Goal: Browse casually

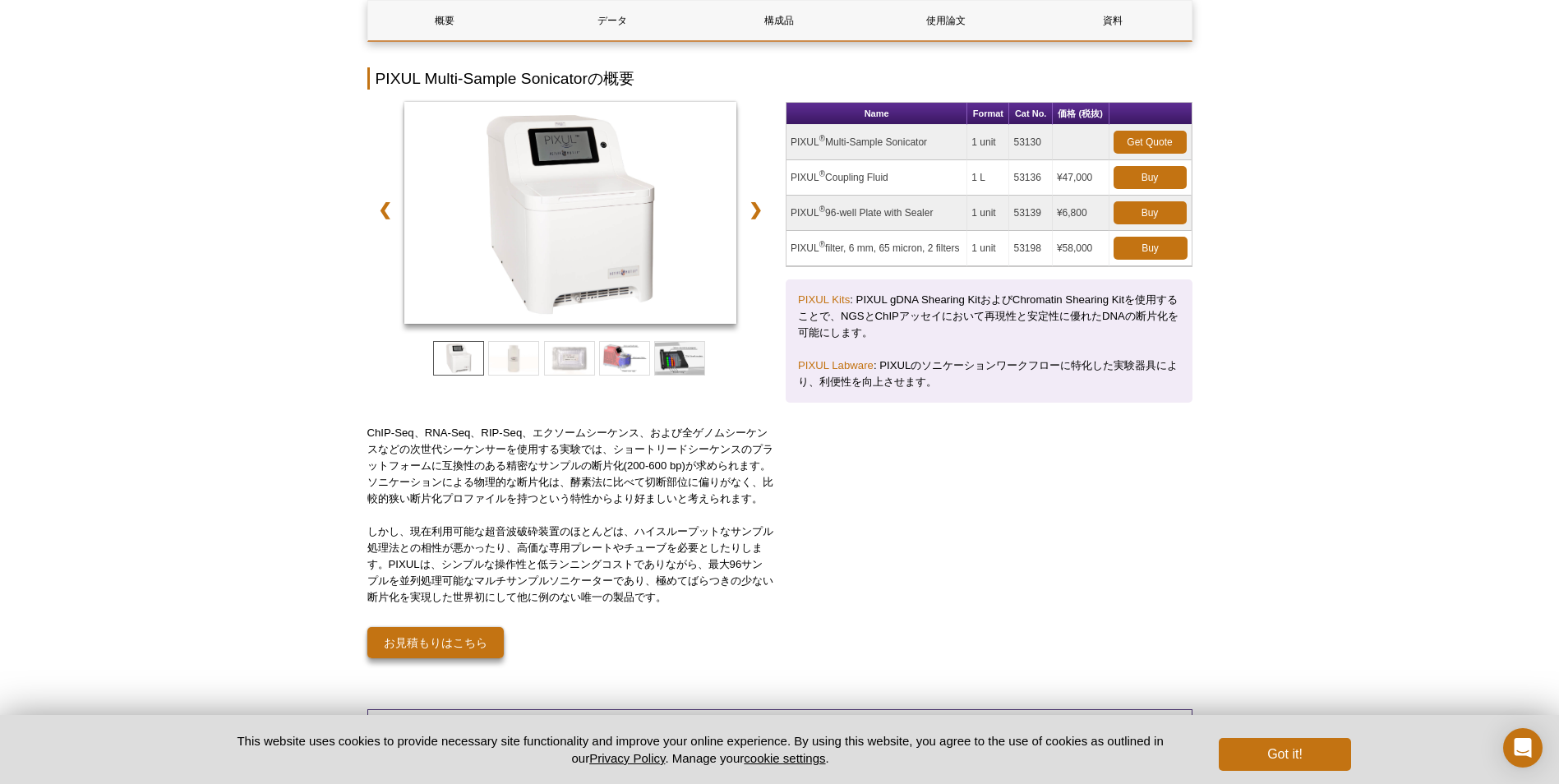
scroll to position [177, 0]
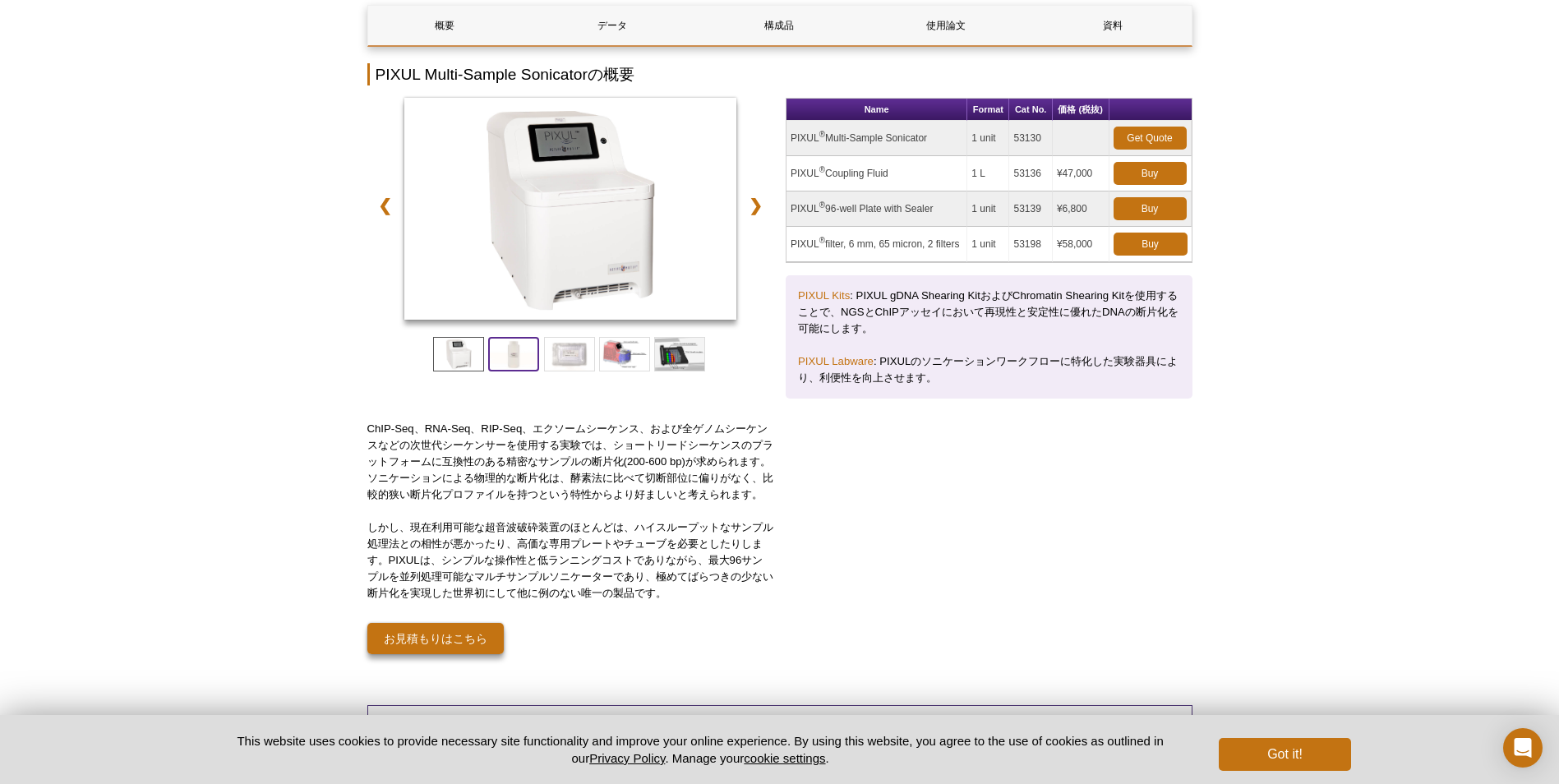
click at [531, 348] on span at bounding box center [513, 355] width 51 height 35
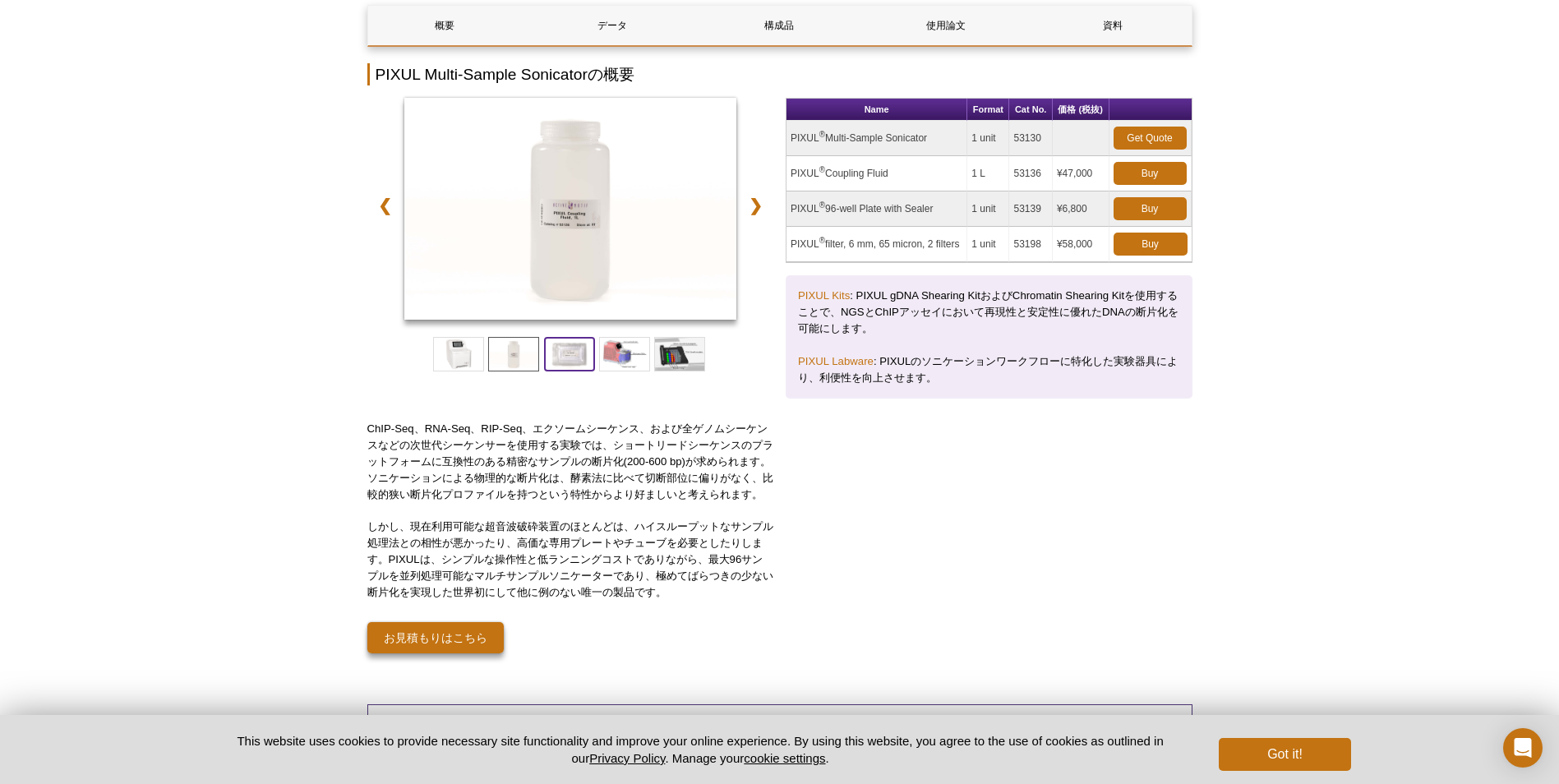
click at [562, 348] on span at bounding box center [570, 355] width 51 height 35
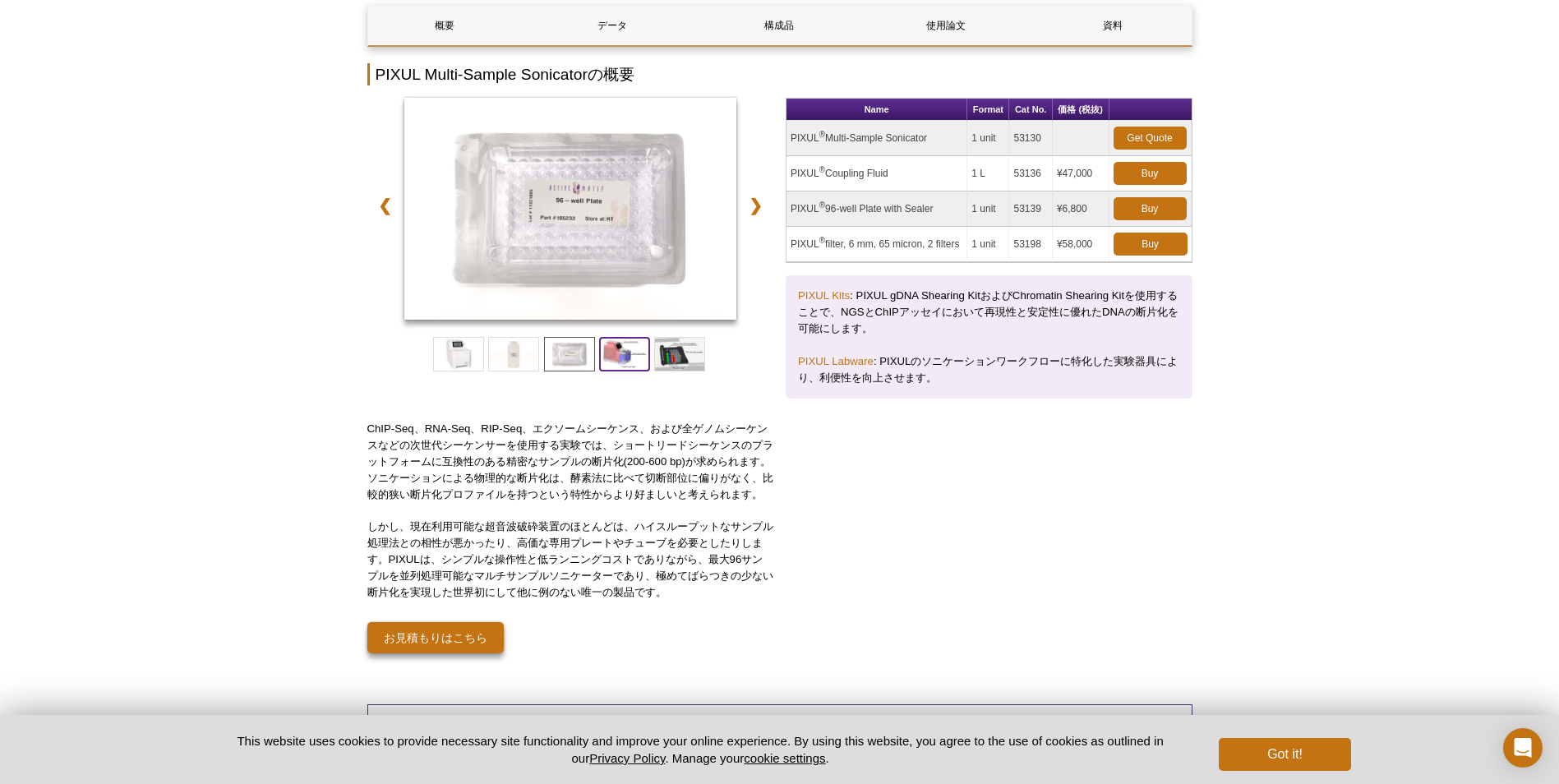
click at [611, 348] on span at bounding box center [625, 355] width 51 height 35
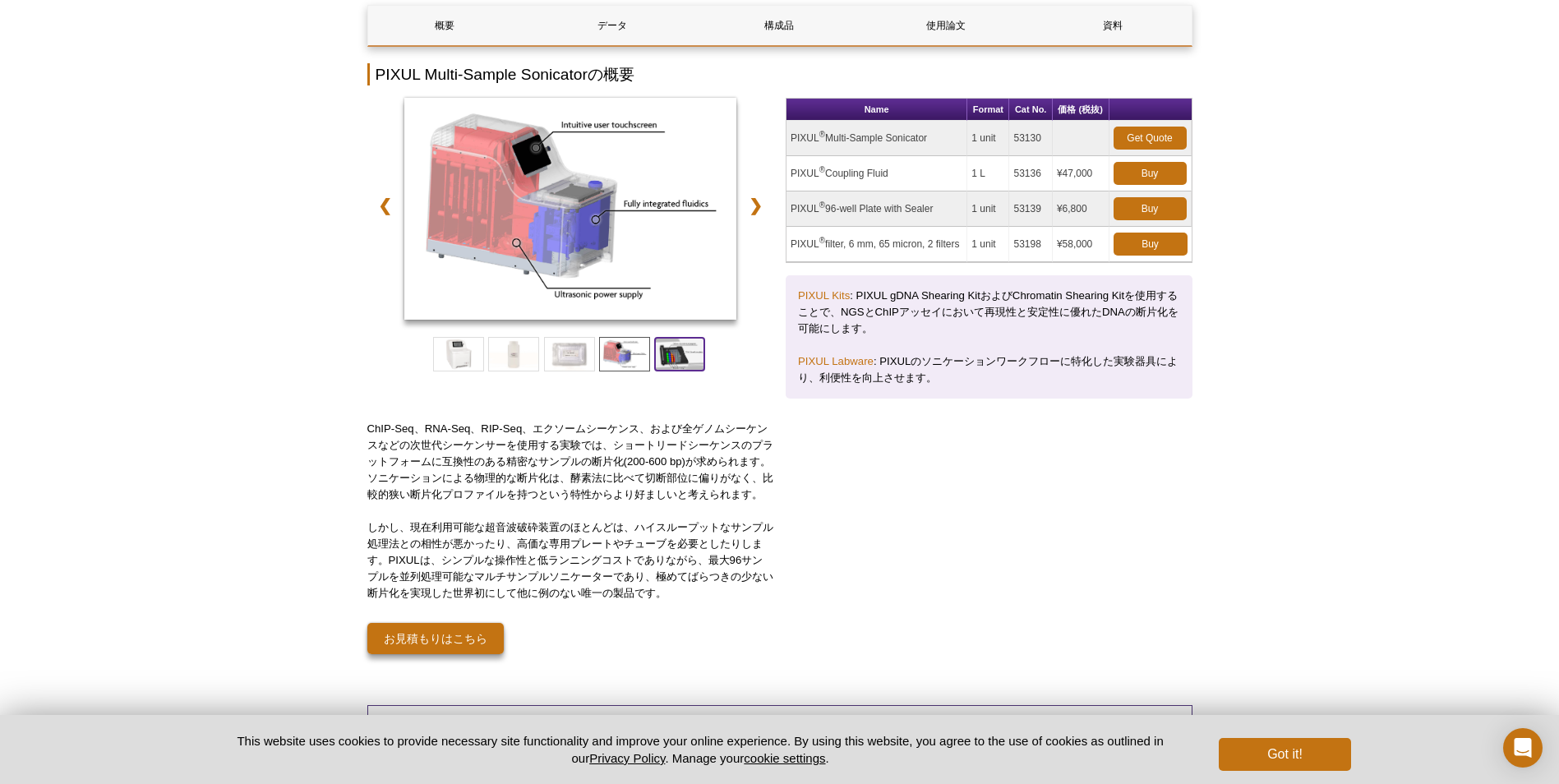
click at [662, 355] on span at bounding box center [680, 355] width 51 height 35
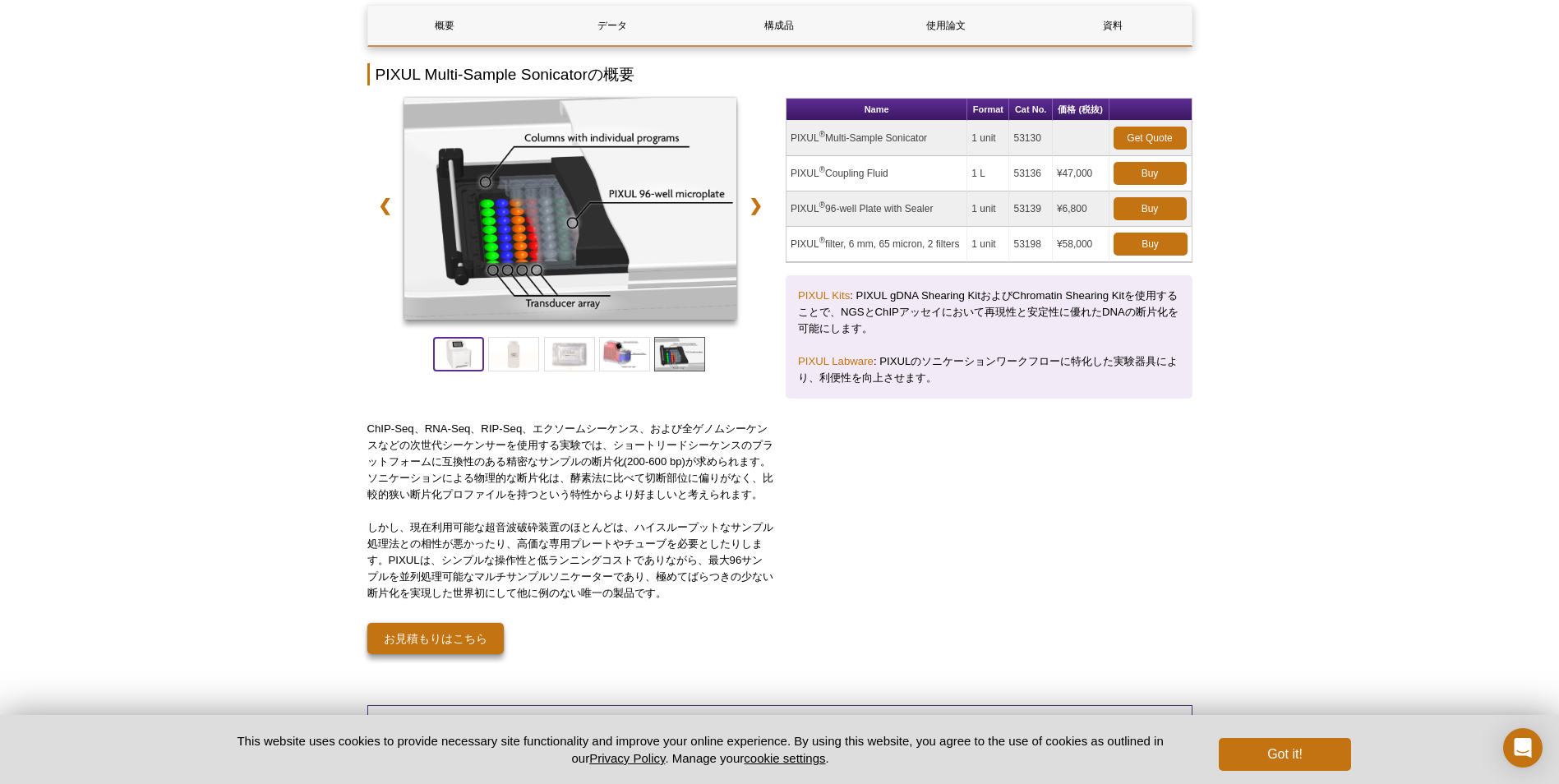
click at [462, 354] on span at bounding box center [459, 355] width 51 height 35
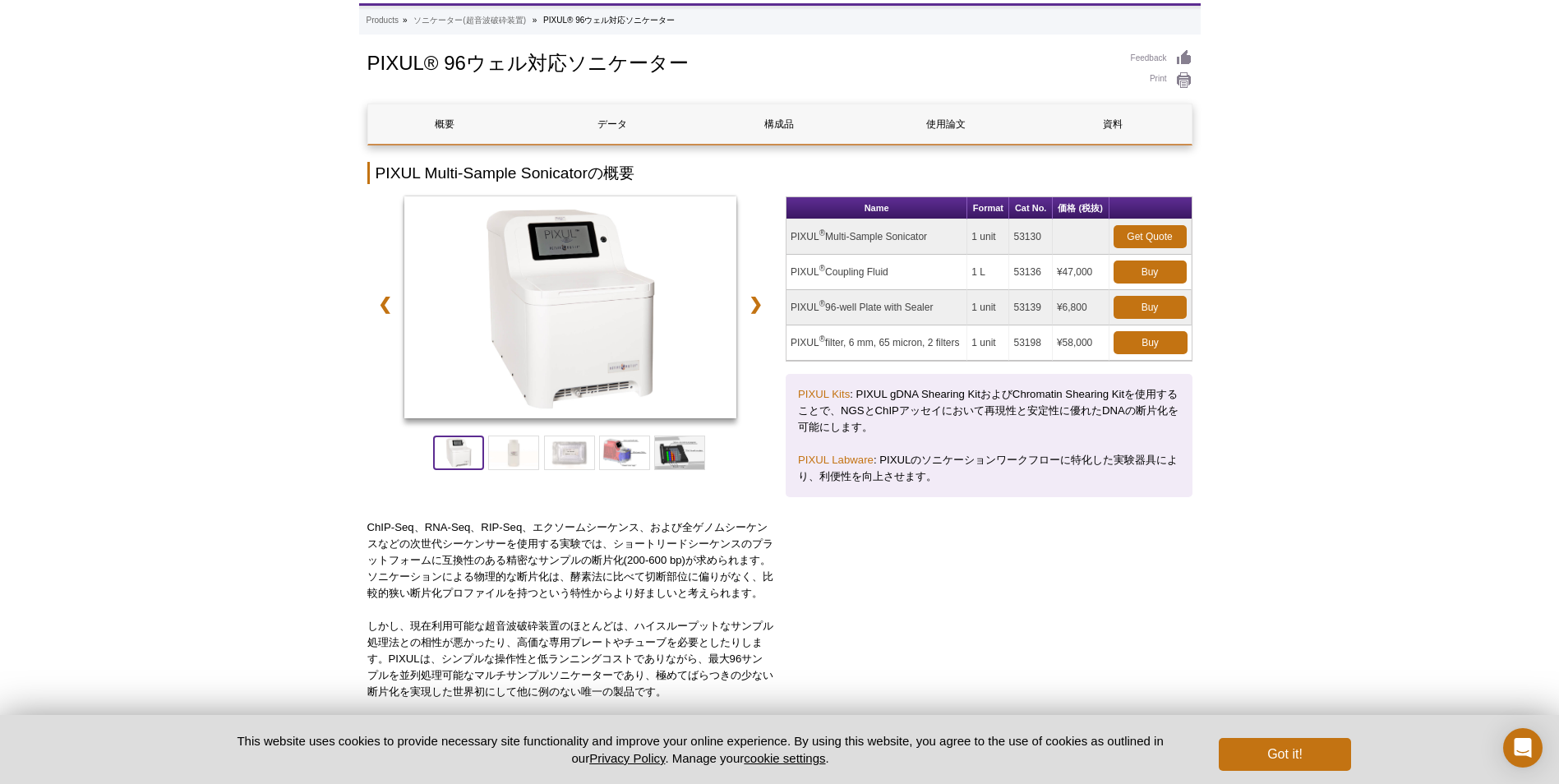
scroll to position [0, 0]
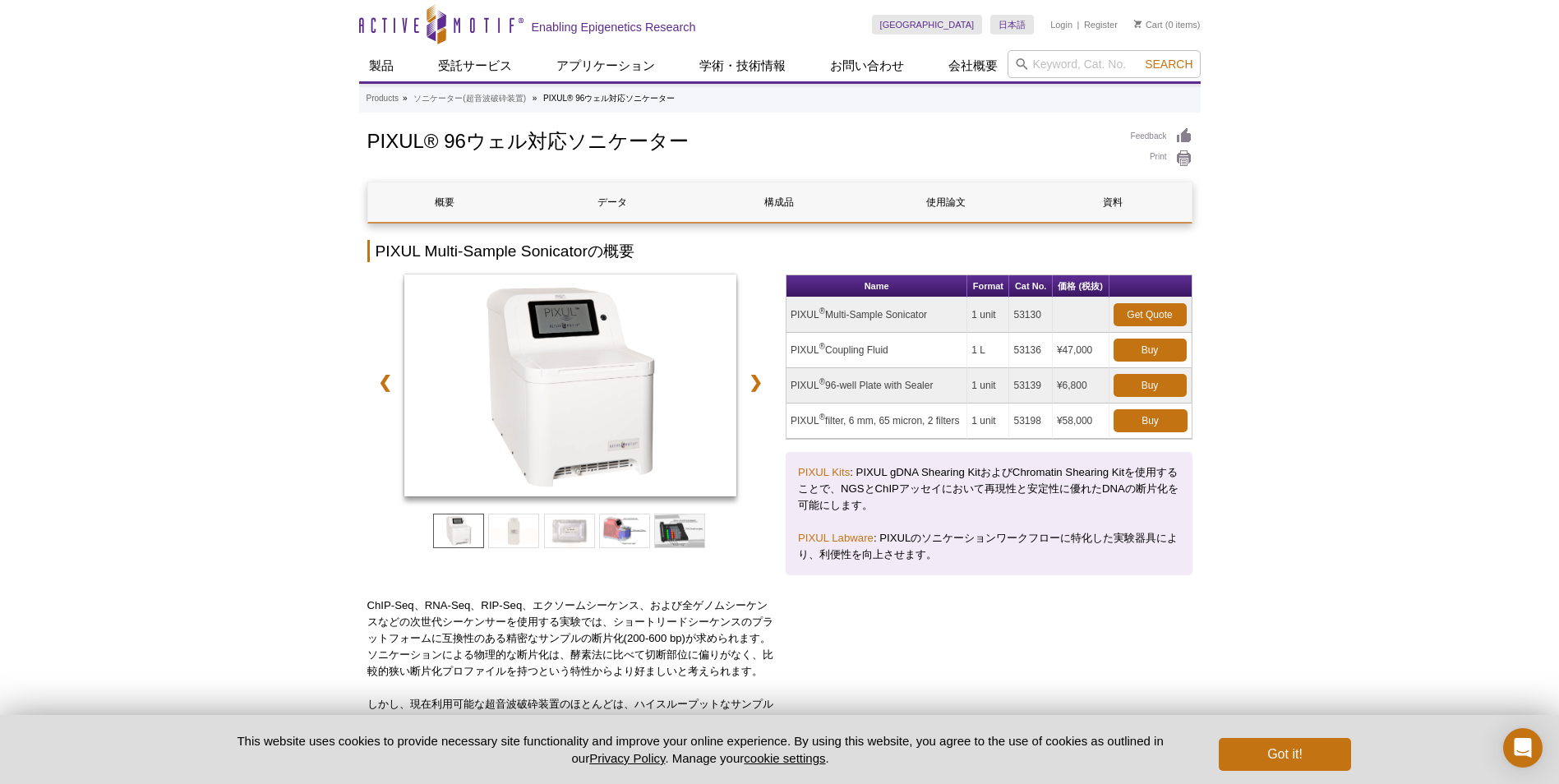
click at [500, 530] on span at bounding box center [513, 531] width 51 height 35
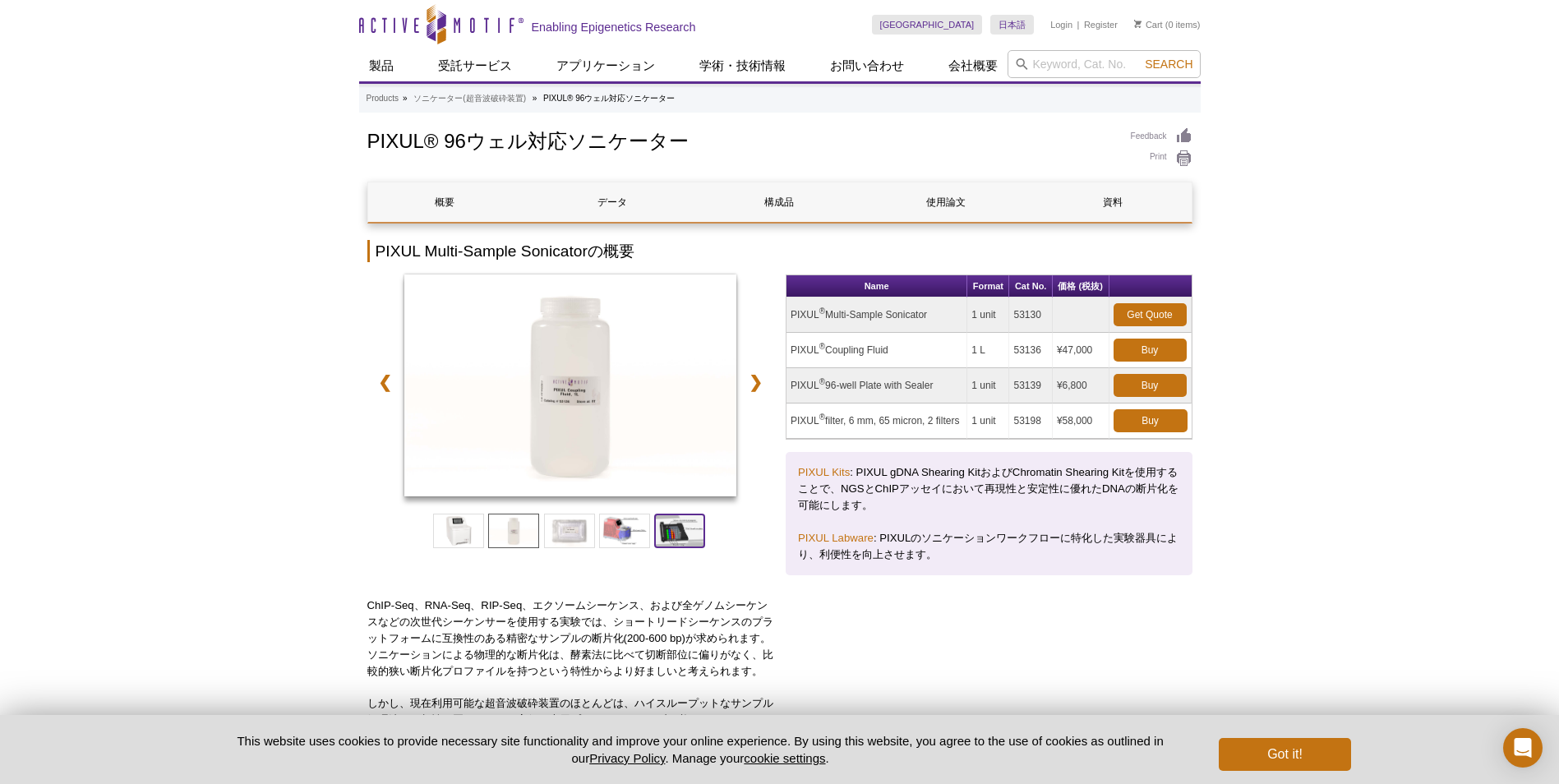
click at [692, 530] on span at bounding box center [680, 531] width 51 height 35
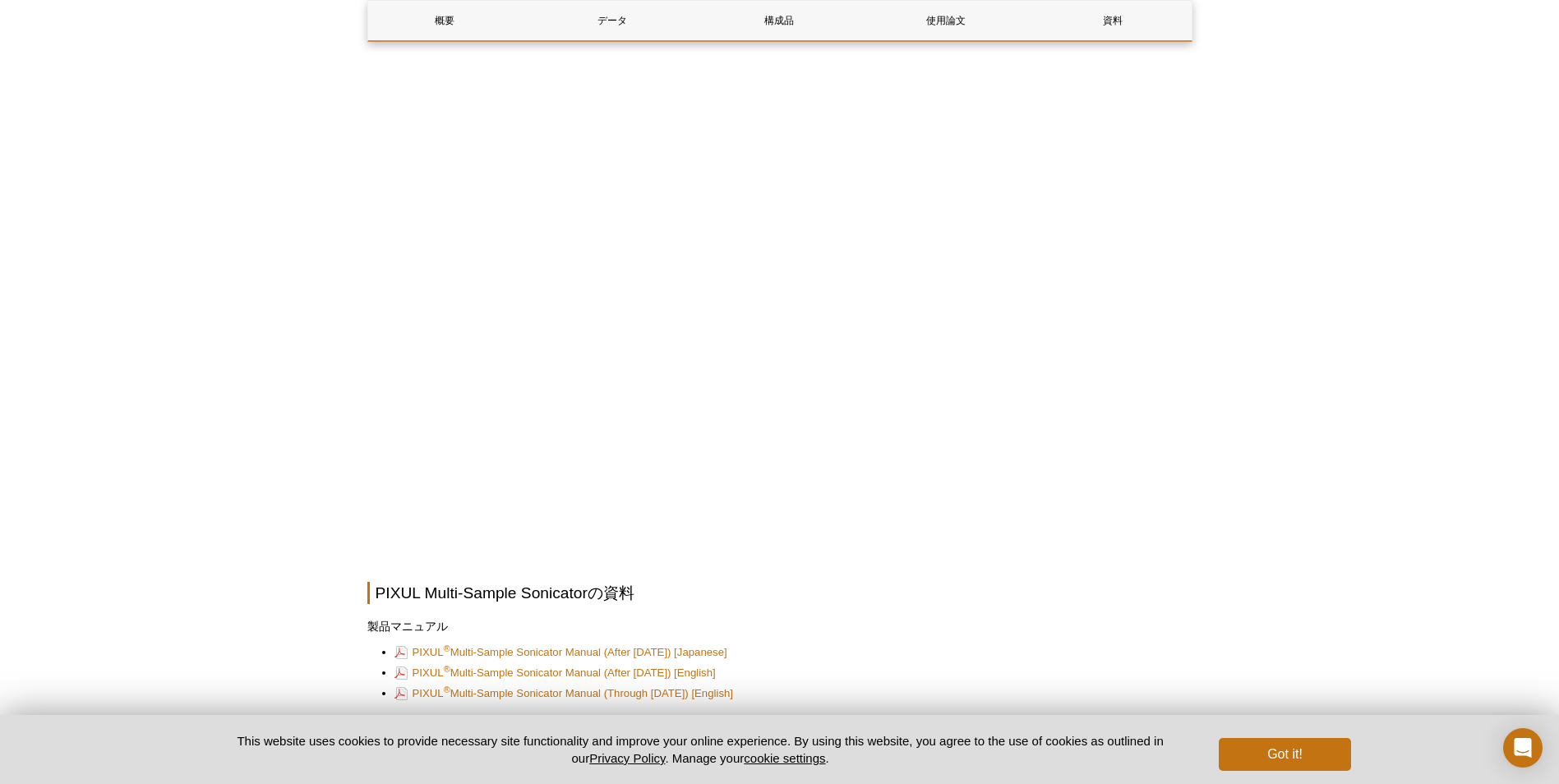
scroll to position [3897, 0]
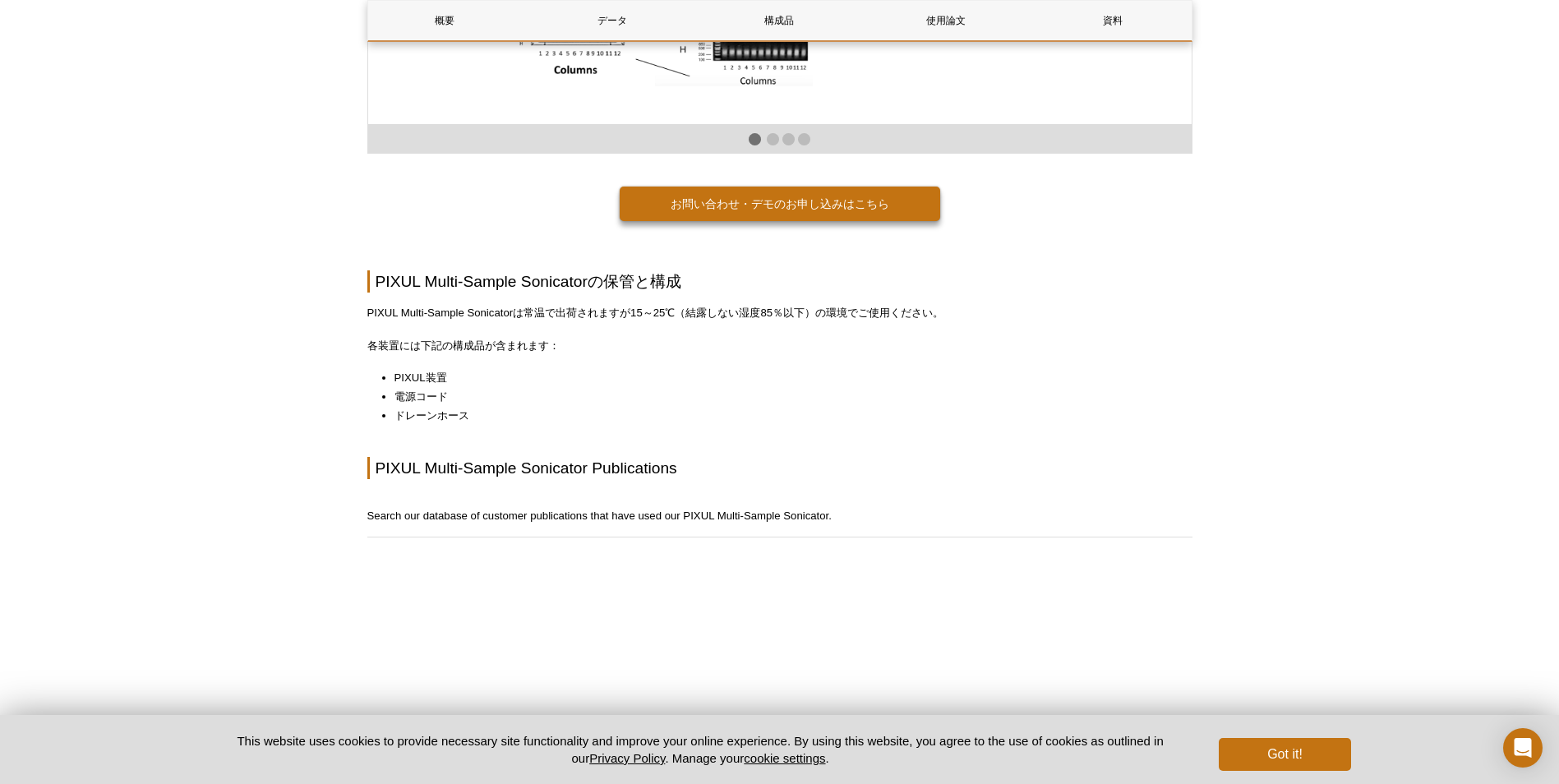
scroll to position [3301, 0]
